Goal: Information Seeking & Learning: Learn about a topic

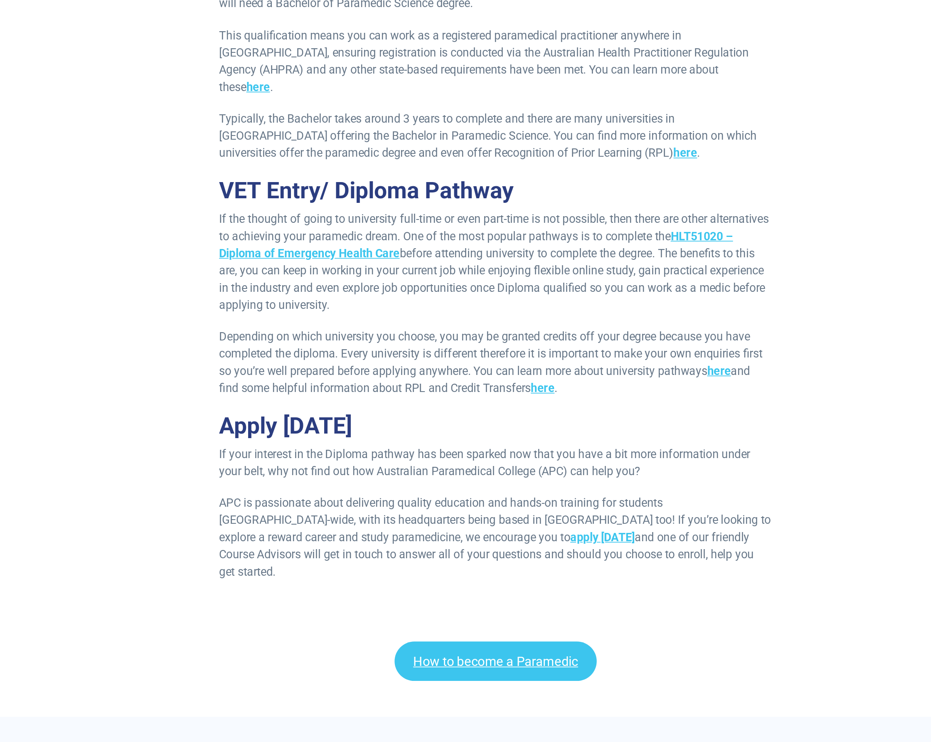
scroll to position [886, 0]
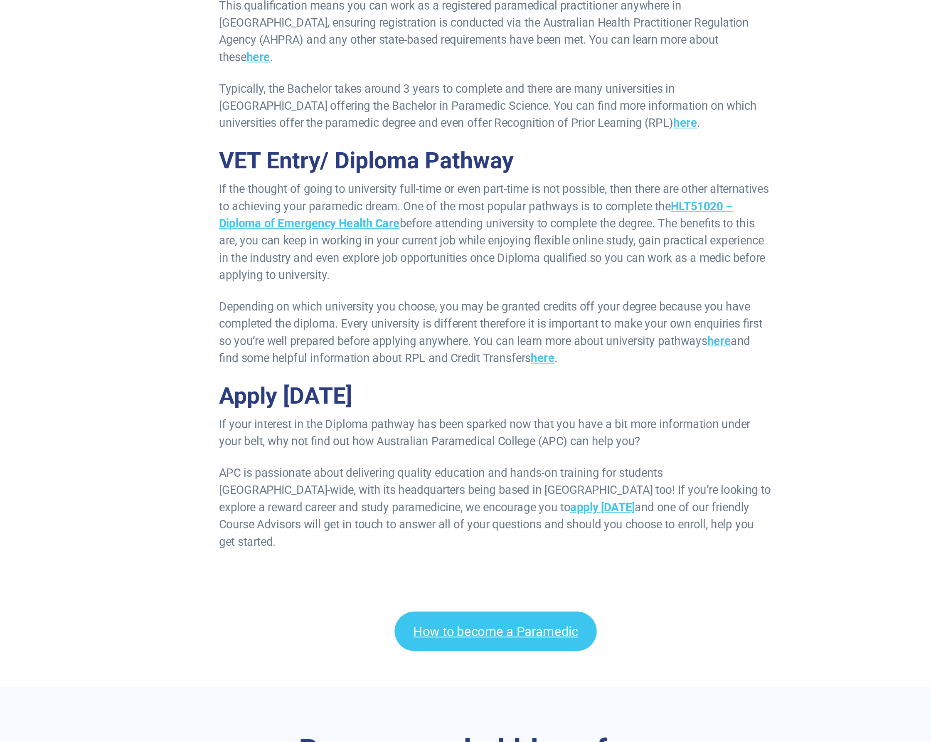
click at [305, 533] on h2 "Apply [DATE]" at bounding box center [465, 541] width 321 height 16
click at [305, 485] on p "Depending on which university you choose, you may be granted credits off your d…" at bounding box center [465, 505] width 321 height 40
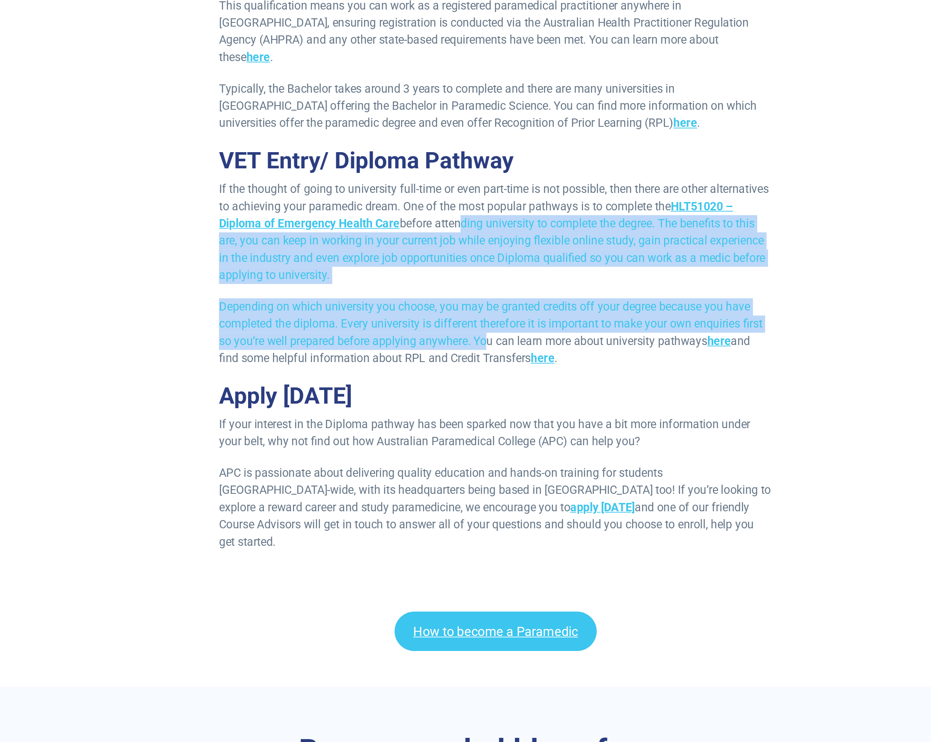
drag, startPoint x: 303, startPoint y: 109, endPoint x: 282, endPoint y: 175, distance: 69.4
click at [305, 485] on p "Depending on which university you choose, you may be granted credits off your d…" at bounding box center [465, 505] width 321 height 40
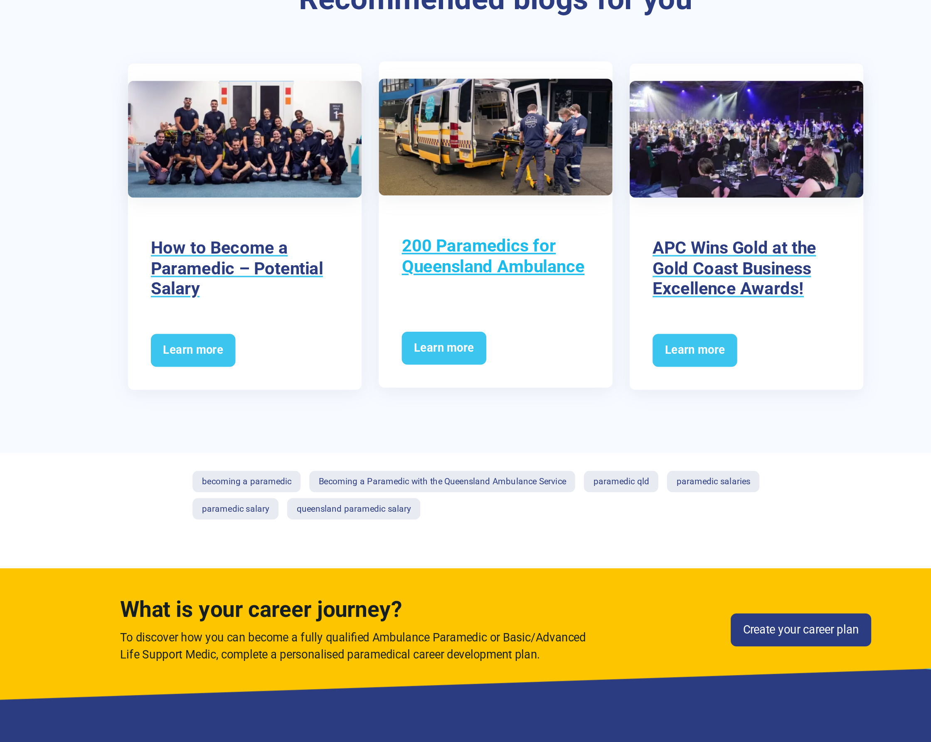
scroll to position [1518, 0]
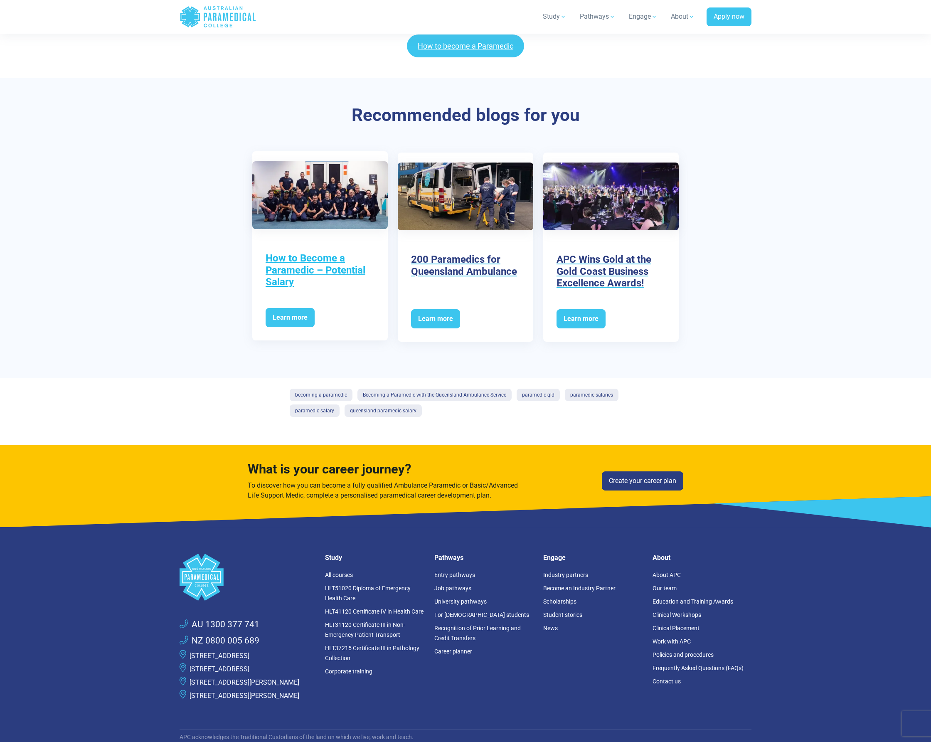
click at [337, 252] on h3 "How to Become a Paramedic – Potential Salary" at bounding box center [320, 270] width 109 height 36
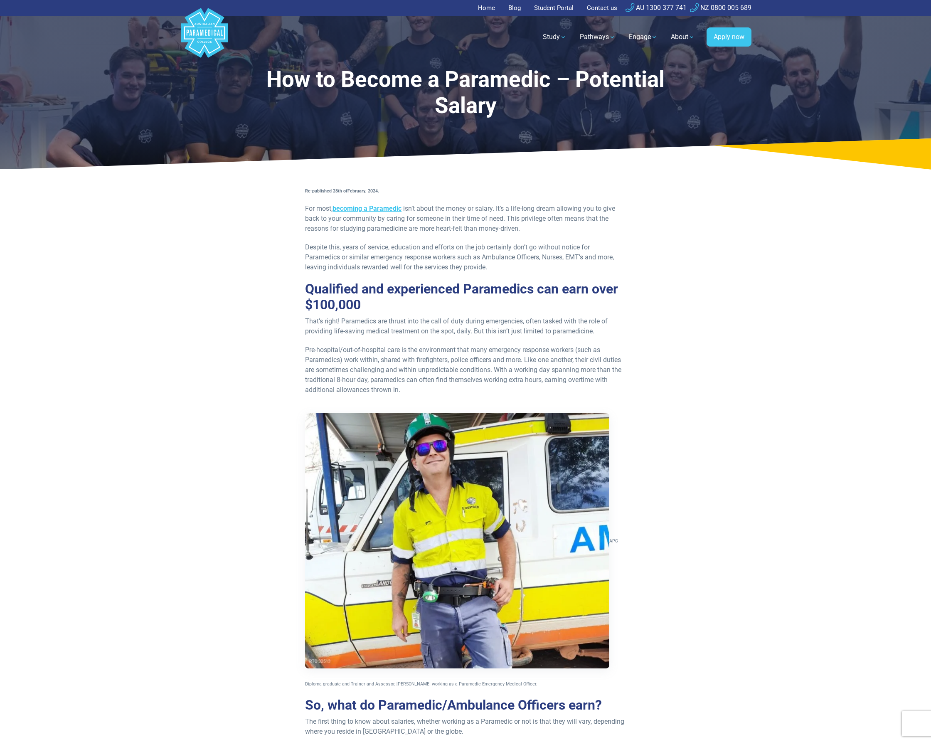
click at [443, 227] on p "For most, becoming a Paramedic isn’t about the money or salary. It’s a life-lon…" at bounding box center [465, 219] width 321 height 30
click at [424, 233] on p "For most, becoming a Paramedic isn’t about the money or salary. It’s a life-lon…" at bounding box center [465, 219] width 321 height 30
click at [438, 227] on p "For most, becoming a Paramedic isn’t about the money or salary. It’s a life-lon…" at bounding box center [465, 219] width 321 height 30
